Goal: Task Accomplishment & Management: Complete application form

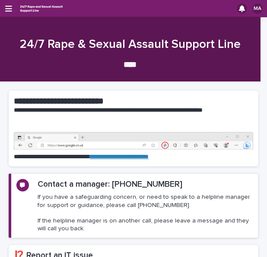
click at [8, 13] on div "MA" at bounding box center [133, 8] width 267 height 17
click at [11, 5] on icon "button" at bounding box center [8, 9] width 7 height 8
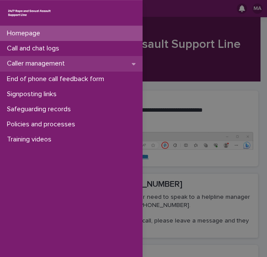
click at [29, 63] on p "Caller management" at bounding box center [37, 64] width 68 height 8
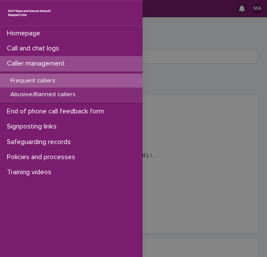
click at [28, 76] on div "Frequent callers" at bounding box center [71, 81] width 142 height 14
click at [90, 75] on div "Frequent callers" at bounding box center [71, 81] width 142 height 14
click at [50, 76] on div "Frequent callers" at bounding box center [71, 81] width 142 height 14
click at [185, 78] on div "Homepage Call and chat logs Caller management Frequent callers Abusive/Banned c…" at bounding box center [133, 128] width 267 height 257
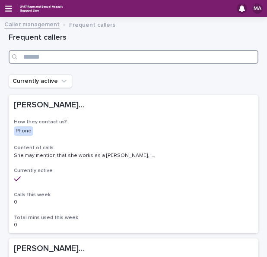
click at [114, 56] on input "Search" at bounding box center [133, 57] width 249 height 14
type input "****"
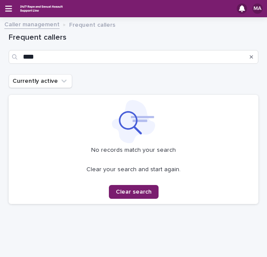
click at [15, 7] on div "MA" at bounding box center [133, 8] width 267 height 17
click at [12, 8] on div "MA" at bounding box center [133, 8] width 267 height 17
click at [9, 13] on div "MA" at bounding box center [133, 8] width 267 height 17
click at [9, 9] on icon "button" at bounding box center [8, 9] width 7 height 8
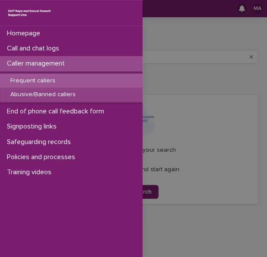
click at [31, 95] on p "Abusive/Banned callers" at bounding box center [42, 94] width 79 height 7
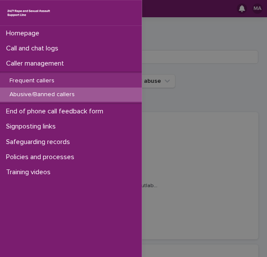
click at [177, 88] on div "Homepage Call and chat logs Caller management Frequent callers Abusive/Banned c…" at bounding box center [133, 128] width 267 height 257
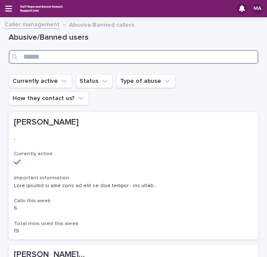
click at [147, 56] on input "Search" at bounding box center [133, 57] width 249 height 14
type input "****"
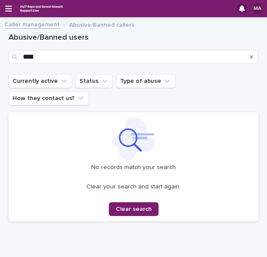
click at [128, 39] on h1 "Abusive/Banned users" at bounding box center [133, 38] width 249 height 10
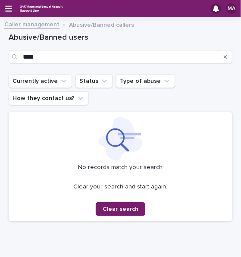
click at [16, 12] on div "MA" at bounding box center [120, 8] width 241 height 17
click at [5, 8] on icon "button" at bounding box center [8, 9] width 7 height 8
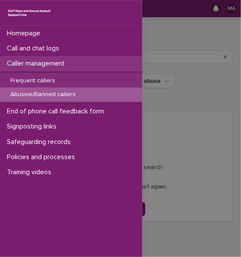
click at [34, 59] on div "Caller management" at bounding box center [71, 63] width 142 height 15
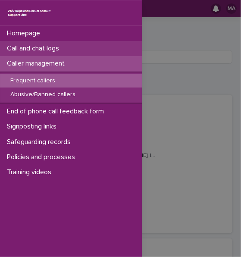
click at [47, 51] on p "Call and chat logs" at bounding box center [34, 48] width 63 height 8
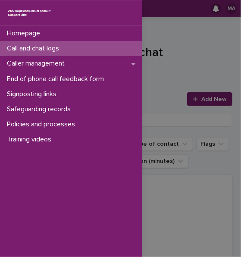
click at [223, 68] on div "Homepage Call and chat logs Caller management End of phone call feedback form S…" at bounding box center [120, 128] width 241 height 257
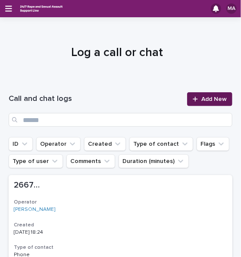
click at [208, 92] on link "Add New" at bounding box center [209, 99] width 45 height 14
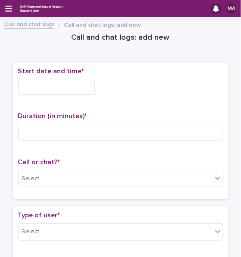
click at [69, 80] on input "text" at bounding box center [56, 87] width 77 height 16
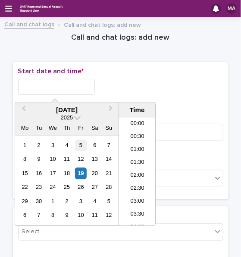
scroll to position [341, 0]
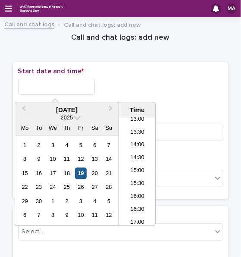
click at [82, 170] on div "19" at bounding box center [81, 174] width 12 height 12
click at [76, 87] on input "**********" at bounding box center [56, 87] width 77 height 16
type input "**********"
click at [95, 77] on div "**********" at bounding box center [120, 84] width 205 height 35
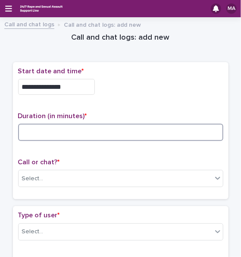
click at [77, 126] on input at bounding box center [120, 132] width 205 height 17
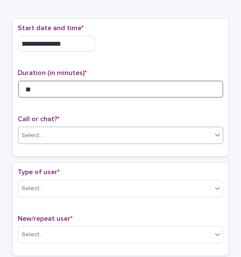
type input "**"
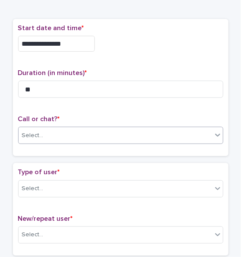
click at [87, 135] on div "Select..." at bounding box center [116, 136] width 194 height 14
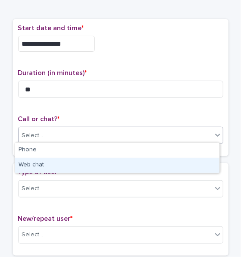
click at [65, 163] on div "Web chat" at bounding box center [117, 165] width 205 height 15
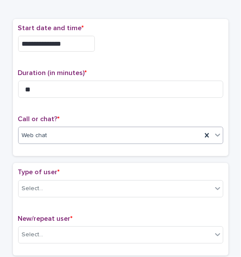
scroll to position [86, 0]
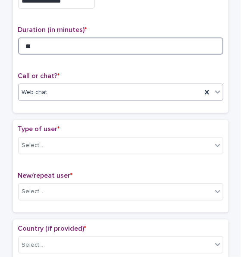
click at [73, 41] on input "**" at bounding box center [120, 46] width 205 height 17
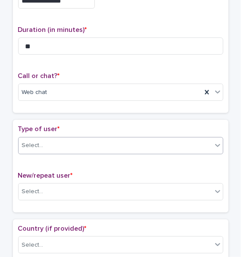
click at [50, 141] on div "Select..." at bounding box center [116, 146] width 194 height 14
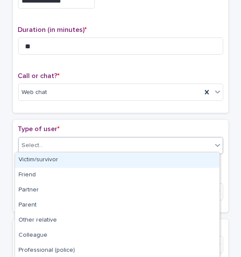
click at [47, 159] on div "Victim/survivor" at bounding box center [117, 160] width 205 height 15
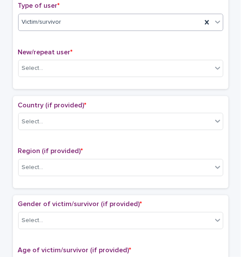
scroll to position [216, 0]
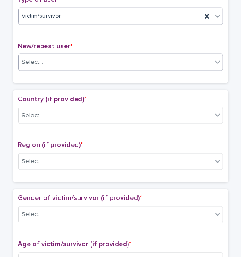
click at [74, 63] on div "Select..." at bounding box center [116, 62] width 194 height 14
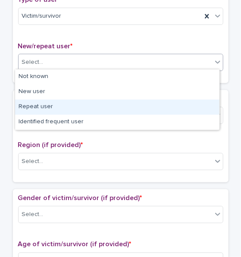
click at [48, 106] on div "Repeat user" at bounding box center [117, 107] width 205 height 15
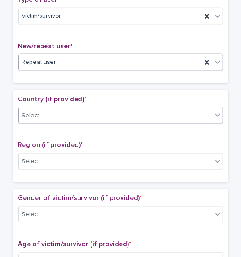
click at [47, 110] on div "Select..." at bounding box center [116, 116] width 194 height 14
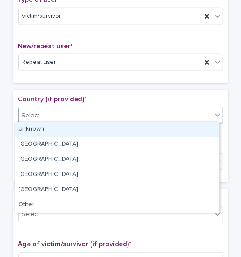
click at [46, 130] on div "Unknown" at bounding box center [117, 129] width 205 height 15
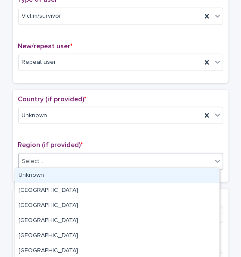
click at [44, 155] on div "Select..." at bounding box center [116, 162] width 194 height 14
click at [41, 173] on div "Unknown" at bounding box center [117, 175] width 205 height 15
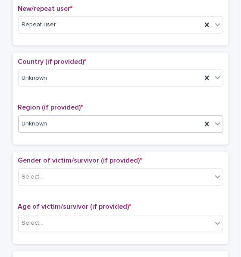
scroll to position [302, 0]
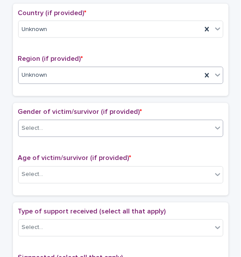
click at [57, 129] on div "Select..." at bounding box center [116, 129] width 194 height 14
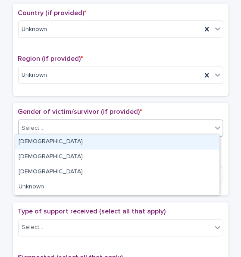
click at [54, 142] on div "[DEMOGRAPHIC_DATA]" at bounding box center [117, 142] width 205 height 15
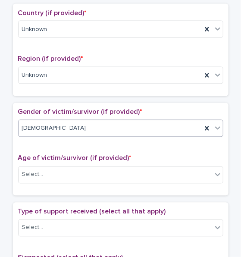
scroll to position [388, 0]
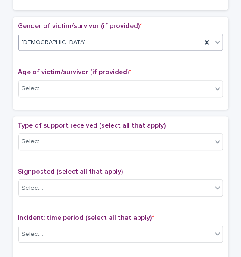
click at [71, 43] on div "[DEMOGRAPHIC_DATA]" at bounding box center [110, 42] width 183 height 14
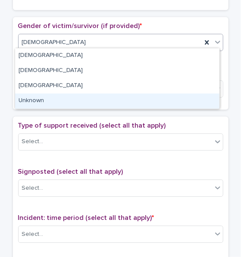
click at [38, 104] on div "Unknown" at bounding box center [117, 101] width 205 height 15
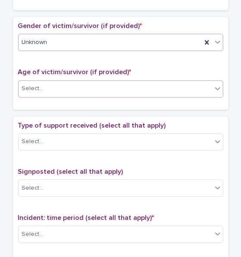
click at [49, 85] on div "Select..." at bounding box center [116, 89] width 194 height 14
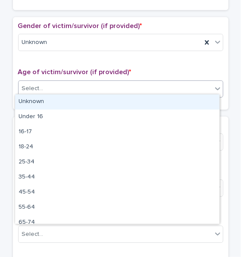
click at [41, 104] on div "Unknown" at bounding box center [117, 102] width 205 height 15
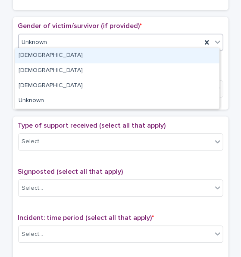
click at [64, 44] on div "Unknown" at bounding box center [110, 42] width 183 height 14
click at [52, 55] on div "[DEMOGRAPHIC_DATA]" at bounding box center [117, 55] width 205 height 15
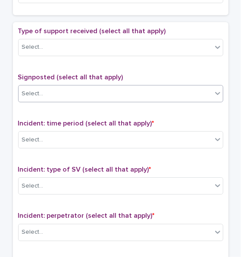
scroll to position [475, 0]
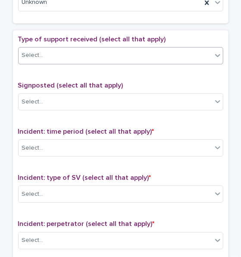
click at [60, 55] on div "Select..." at bounding box center [116, 55] width 194 height 14
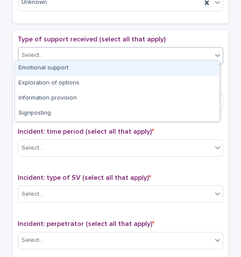
click at [54, 69] on div "Emotional support" at bounding box center [117, 68] width 205 height 15
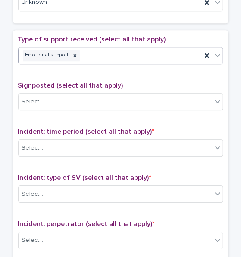
click at [99, 52] on div "Emotional support" at bounding box center [110, 55] width 183 height 15
click at [137, 51] on div "Emotional support Signposting" at bounding box center [110, 55] width 183 height 15
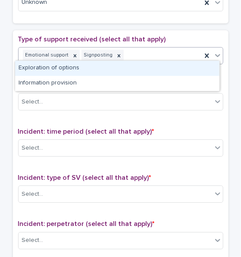
drag, startPoint x: 106, startPoint y: 65, endPoint x: 112, endPoint y: 63, distance: 6.3
click at [106, 65] on div "Exploration of options" at bounding box center [117, 68] width 205 height 15
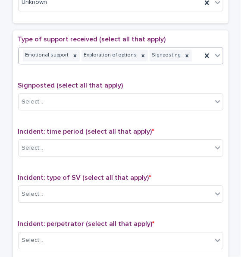
click at [185, 52] on div "Emotional support Exploration of options Signposting" at bounding box center [110, 55] width 183 height 15
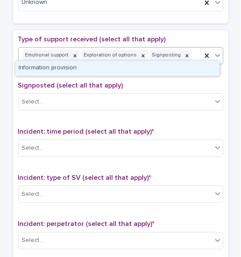
click at [148, 67] on div "Information provision" at bounding box center [117, 68] width 205 height 15
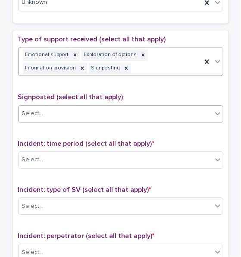
scroll to position [480, 0]
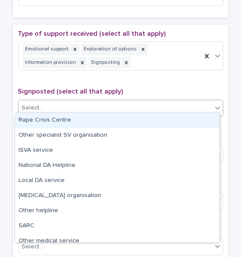
click at [76, 105] on div "Select..." at bounding box center [116, 108] width 194 height 14
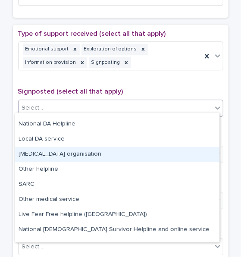
scroll to position [52, 0]
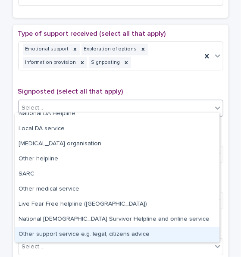
click at [55, 237] on div "Other support service e.g. legal, citizens advice" at bounding box center [117, 234] width 205 height 15
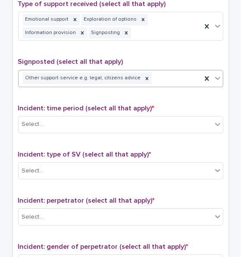
scroll to position [523, 0]
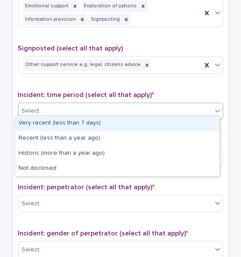
click at [72, 107] on div "Select..." at bounding box center [116, 111] width 194 height 14
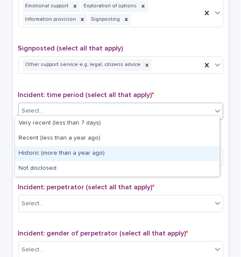
click at [57, 154] on div "Historic (more than a year ago)" at bounding box center [117, 153] width 205 height 15
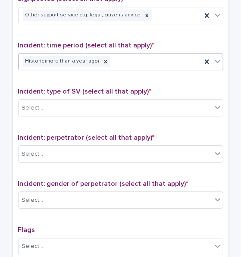
scroll to position [610, 0]
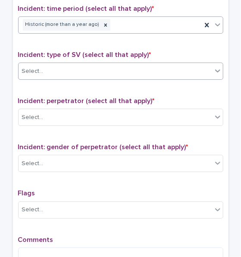
click at [89, 72] on div "Select..." at bounding box center [116, 71] width 194 height 14
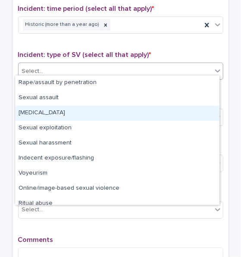
click at [67, 108] on div "[MEDICAL_DATA]" at bounding box center [117, 113] width 205 height 15
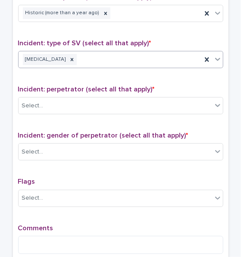
scroll to position [653, 0]
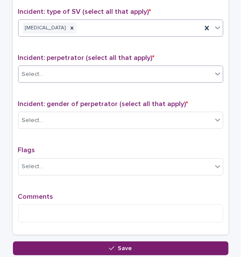
click at [107, 67] on div "Select..." at bounding box center [116, 74] width 194 height 14
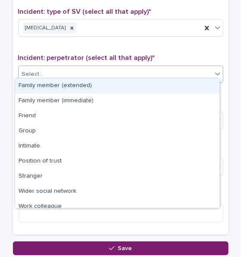
click at [78, 85] on div "Family member (extended)" at bounding box center [117, 86] width 205 height 15
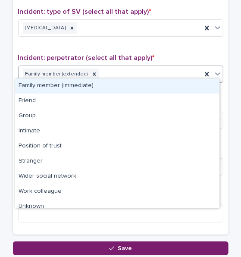
click at [101, 70] on input "text" at bounding box center [101, 74] width 1 height 8
click at [91, 71] on icon at bounding box center [94, 74] width 6 height 6
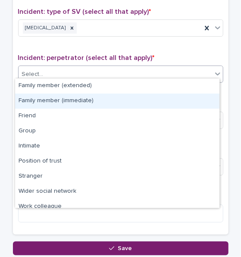
click at [91, 71] on div "Select..." at bounding box center [116, 74] width 194 height 14
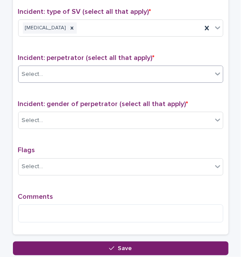
click at [85, 73] on div "Select..." at bounding box center [116, 74] width 194 height 14
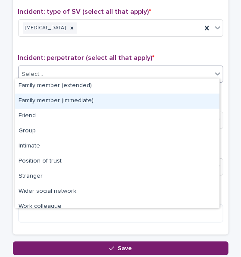
click at [75, 97] on div "Family member (immediate)" at bounding box center [117, 101] width 205 height 15
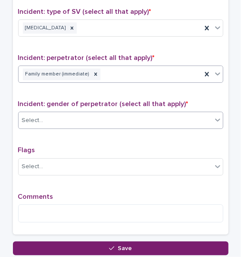
click at [73, 117] on div "Select..." at bounding box center [116, 120] width 194 height 14
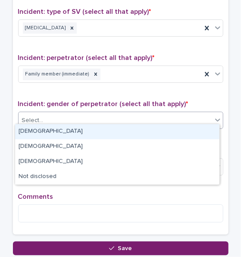
click at [53, 133] on div "[DEMOGRAPHIC_DATA]" at bounding box center [117, 131] width 205 height 15
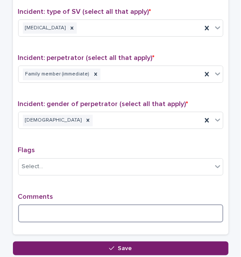
click at [59, 209] on textarea at bounding box center [120, 214] width 205 height 18
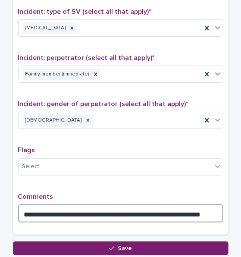
click at [173, 213] on textarea "**********" at bounding box center [120, 214] width 205 height 18
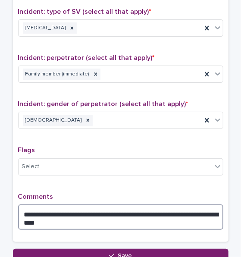
click at [167, 213] on textarea "**********" at bounding box center [120, 217] width 205 height 25
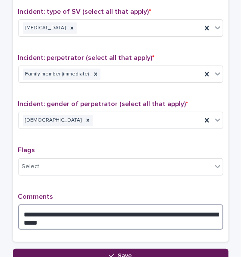
type textarea "**********"
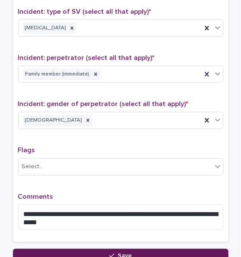
click at [104, 250] on button "Save" at bounding box center [121, 256] width 216 height 14
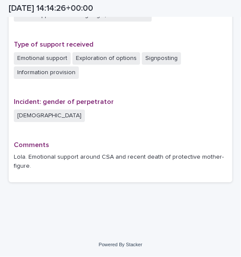
scroll to position [590, 0]
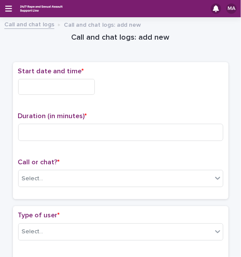
click at [74, 85] on input "text" at bounding box center [56, 87] width 77 height 16
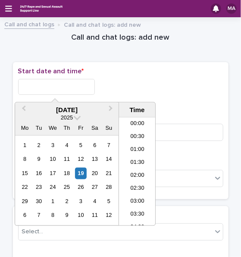
scroll to position [341, 0]
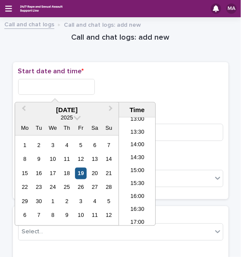
click at [79, 175] on div "19" at bounding box center [81, 174] width 12 height 12
click at [68, 85] on input "**********" at bounding box center [56, 87] width 77 height 16
type input "**********"
click at [140, 80] on div "**********" at bounding box center [120, 87] width 205 height 16
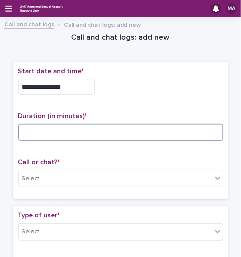
click at [66, 129] on input at bounding box center [120, 132] width 205 height 17
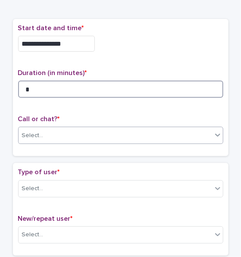
type input "*"
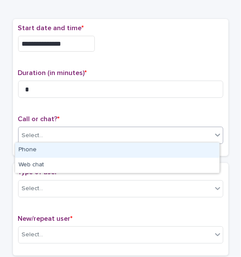
click at [52, 139] on div "Select..." at bounding box center [116, 136] width 194 height 14
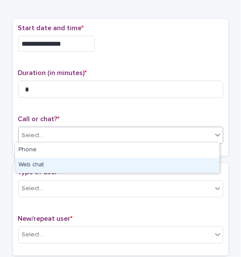
click at [39, 165] on div "Web chat" at bounding box center [117, 165] width 205 height 15
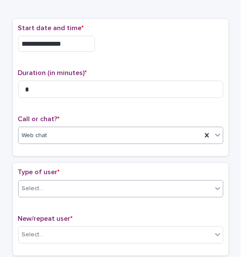
click at [35, 193] on div "Select..." at bounding box center [116, 189] width 194 height 14
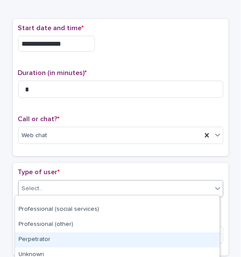
scroll to position [165, 0]
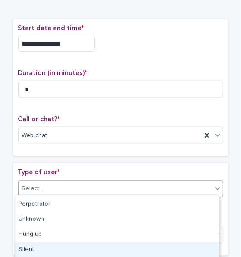
click at [46, 247] on div "Silent" at bounding box center [117, 250] width 205 height 15
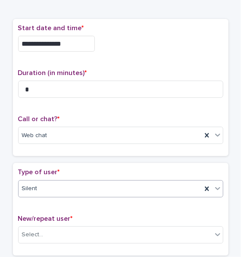
scroll to position [129, 0]
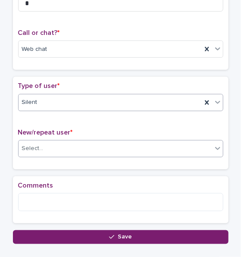
click at [34, 154] on div "Select..." at bounding box center [120, 148] width 205 height 17
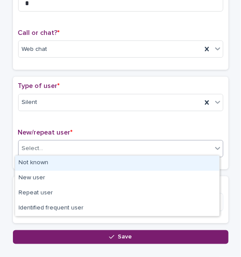
drag, startPoint x: 34, startPoint y: 164, endPoint x: 34, endPoint y: 174, distance: 9.9
click at [34, 165] on div "Not known" at bounding box center [117, 163] width 205 height 15
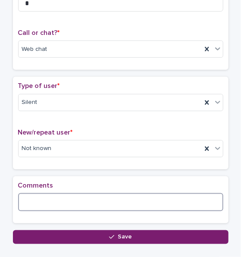
click at [37, 202] on textarea at bounding box center [120, 202] width 205 height 18
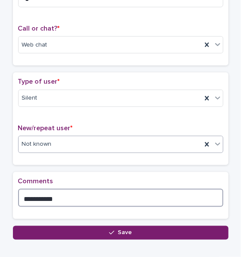
scroll to position [173, 0]
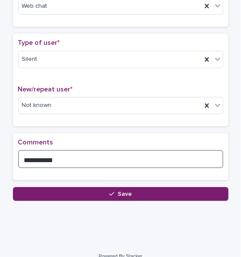
click at [19, 158] on textarea "**********" at bounding box center [120, 159] width 205 height 18
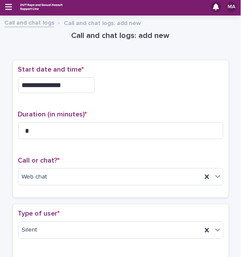
scroll to position [0, 0]
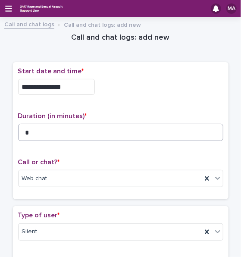
type textarea "**********"
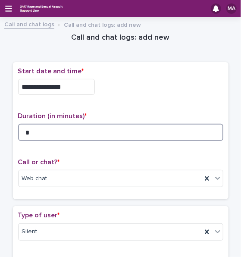
click at [54, 135] on input "*" at bounding box center [120, 132] width 205 height 17
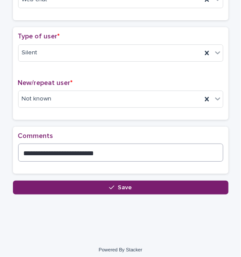
scroll to position [182, 0]
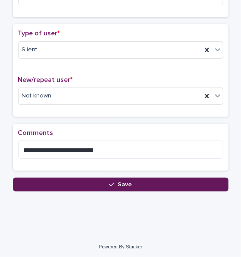
type input "*"
click at [74, 183] on button "Save" at bounding box center [121, 185] width 216 height 14
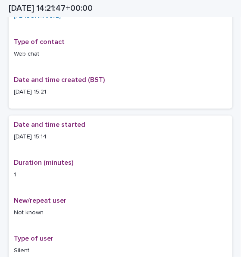
scroll to position [62, 0]
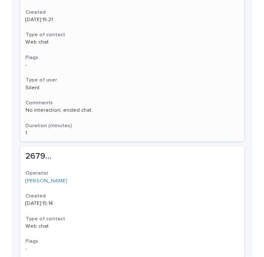
scroll to position [216, 0]
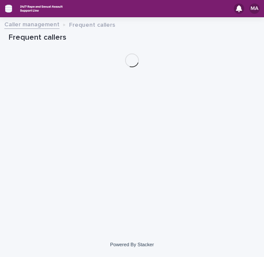
click at [5, 9] on icon "button" at bounding box center [8, 9] width 7 height 6
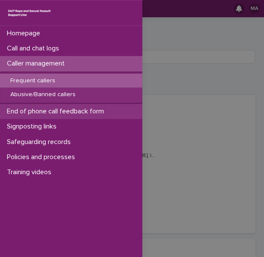
click at [55, 110] on p "End of phone call feedback form" at bounding box center [56, 111] width 107 height 8
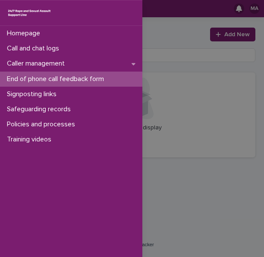
click at [216, 117] on div "Homepage Call and chat logs Caller management End of phone call feedback form S…" at bounding box center [132, 128] width 264 height 257
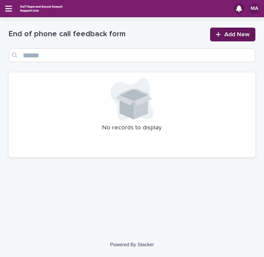
click at [232, 36] on span "Add New" at bounding box center [236, 35] width 25 height 6
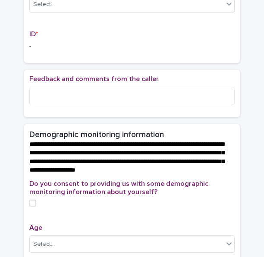
scroll to position [216, 0]
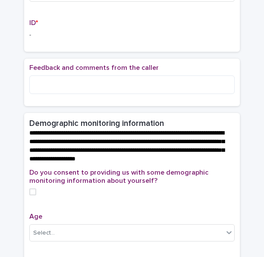
click at [41, 40] on p "-" at bounding box center [131, 35] width 205 height 9
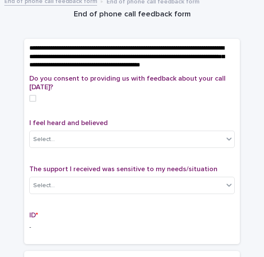
scroll to position [0, 0]
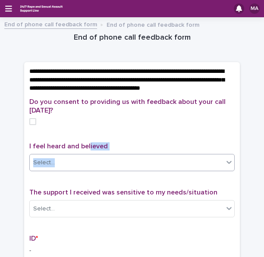
click at [84, 163] on div "I feel heard and believed Select..." at bounding box center [131, 160] width 205 height 36
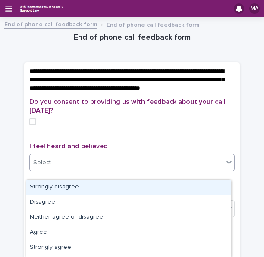
drag, startPoint x: 84, startPoint y: 163, endPoint x: 107, endPoint y: 176, distance: 26.7
click at [107, 170] on div "Select..." at bounding box center [127, 163] width 194 height 14
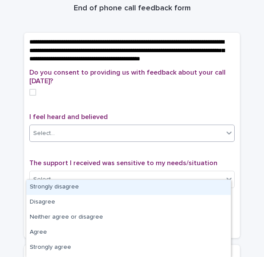
scroll to position [43, 0]
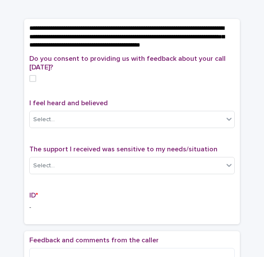
click at [184, 102] on div "Do you consent to providing us with feedback about your call [DATE]? I feel hea…" at bounding box center [131, 137] width 205 height 164
click at [136, 173] on div "Select..." at bounding box center [127, 166] width 194 height 14
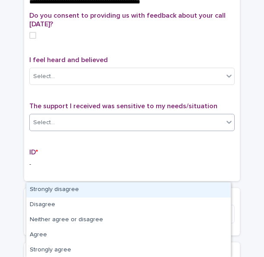
click at [149, 157] on p "ID *" at bounding box center [131, 152] width 205 height 8
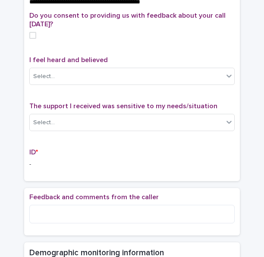
scroll to position [173, 0]
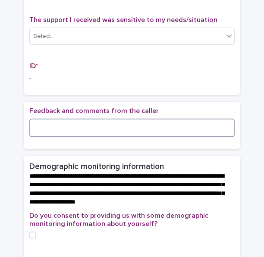
click at [126, 133] on textarea at bounding box center [131, 128] width 205 height 18
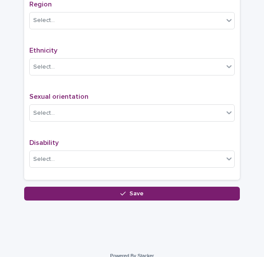
scroll to position [584, 0]
